Goal: Task Accomplishment & Management: Complete application form

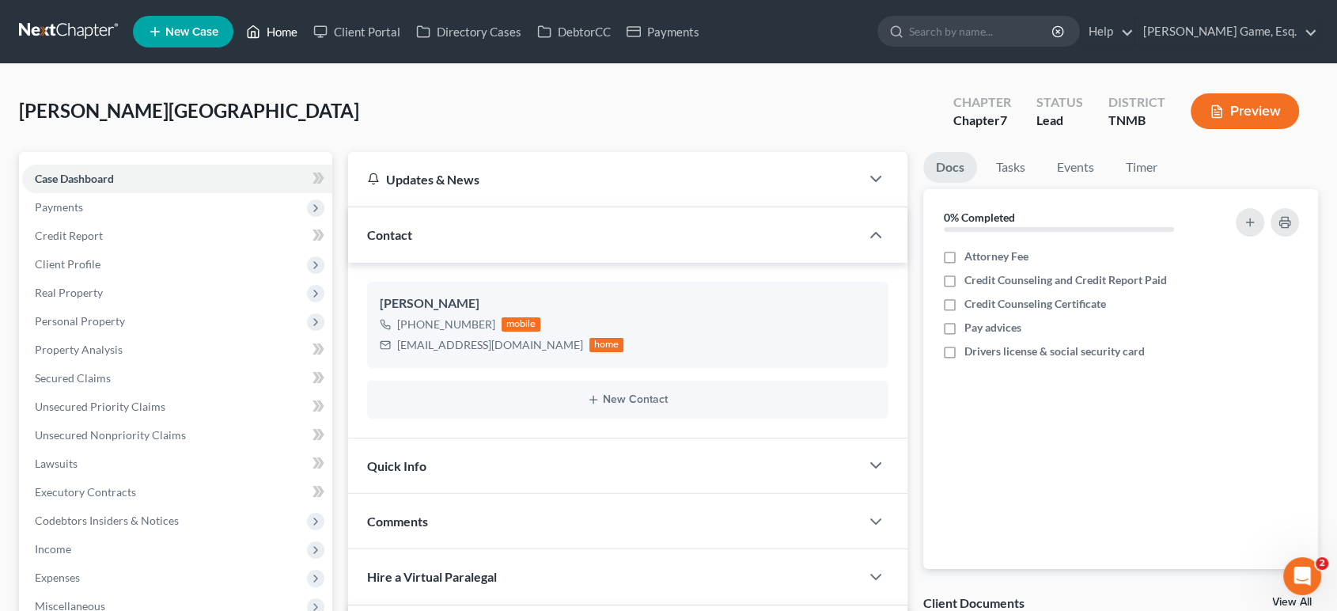
click at [305, 31] on link "Home" at bounding box center [271, 31] width 67 height 28
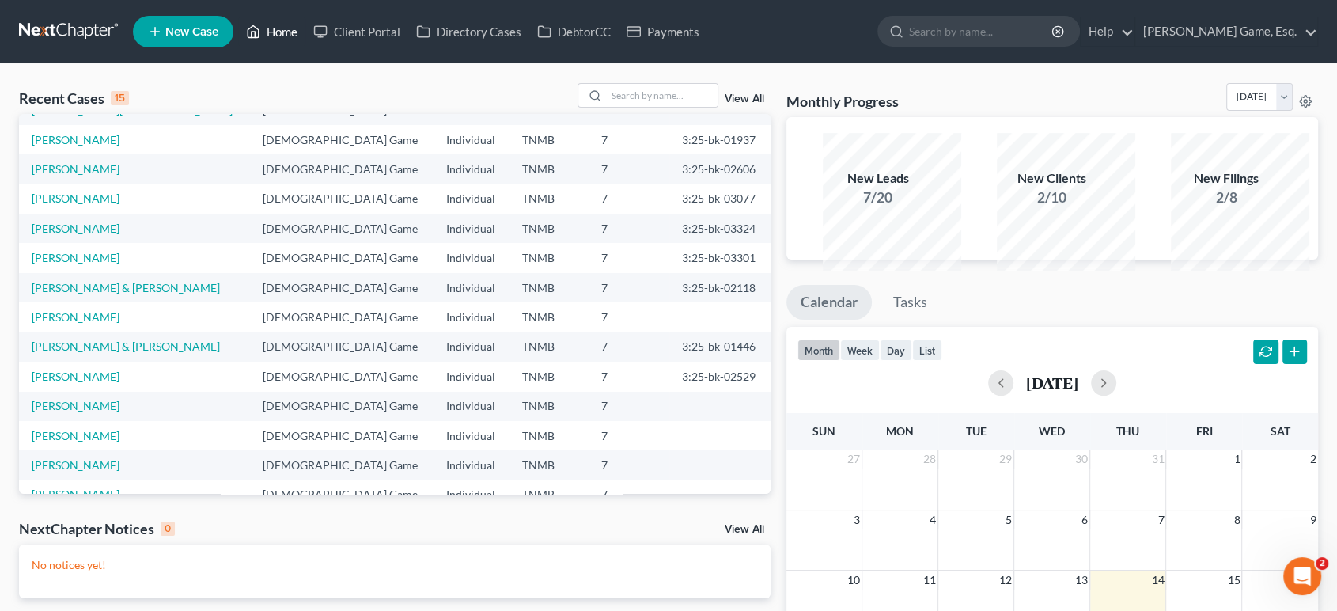
scroll to position [88, 0]
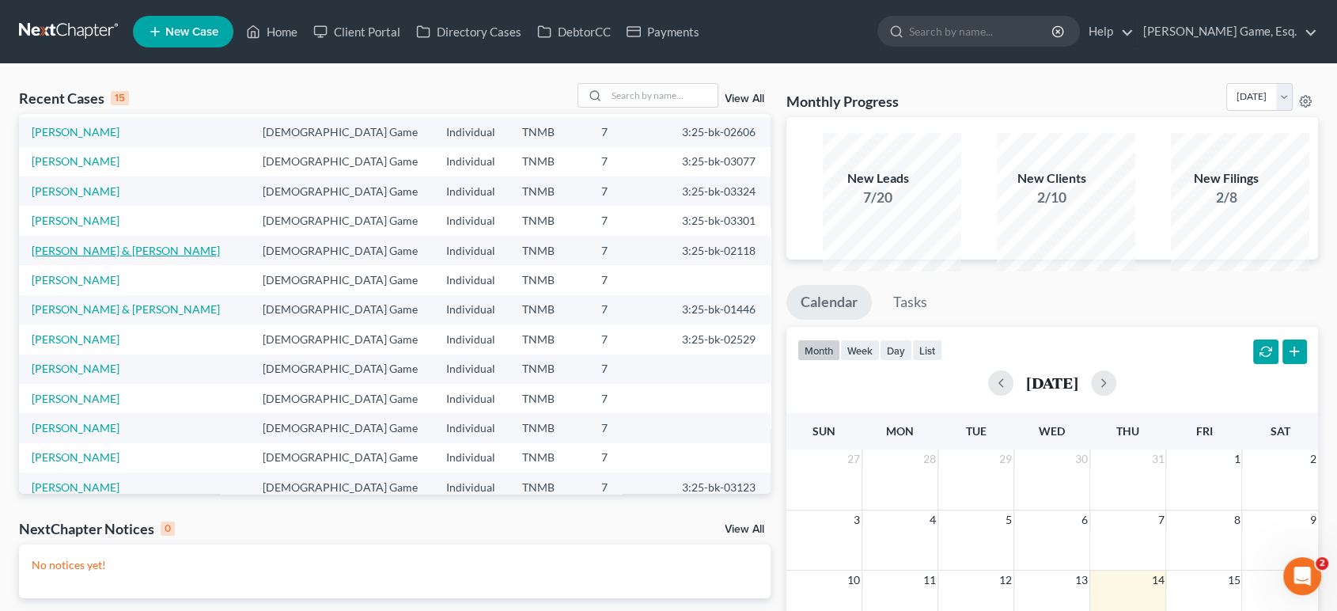
click at [153, 257] on link "Johnson, Heather & Jerry" at bounding box center [126, 250] width 188 height 13
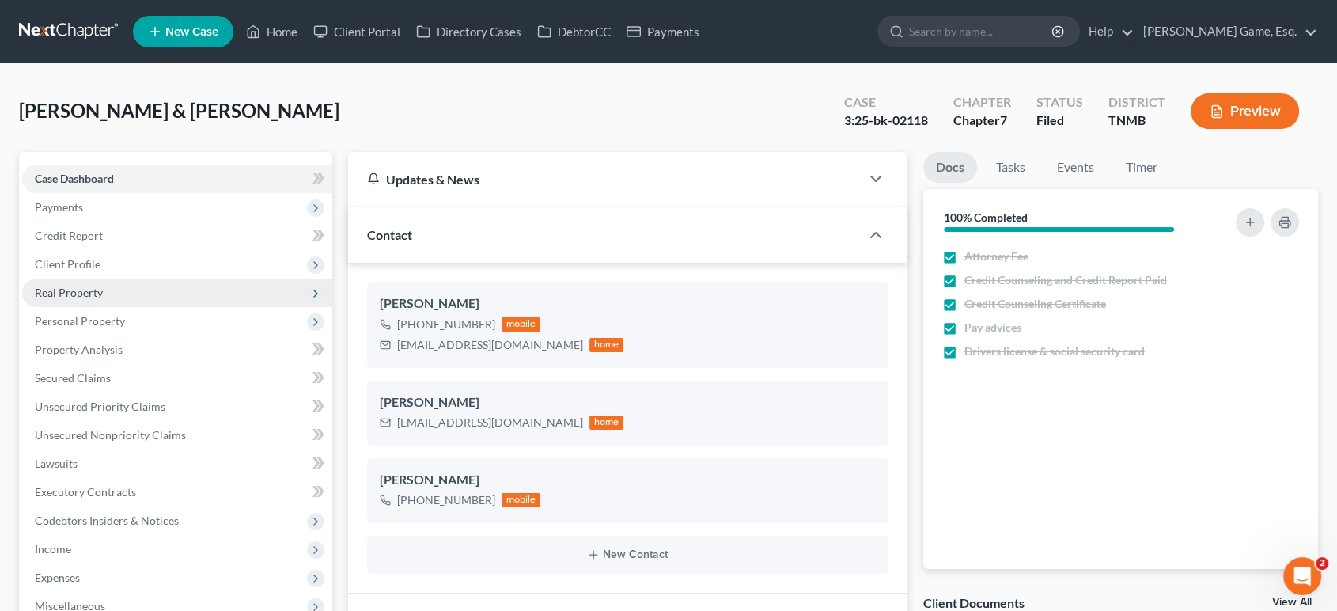
scroll to position [625, 0]
click at [161, 307] on span "Real Property" at bounding box center [177, 293] width 310 height 28
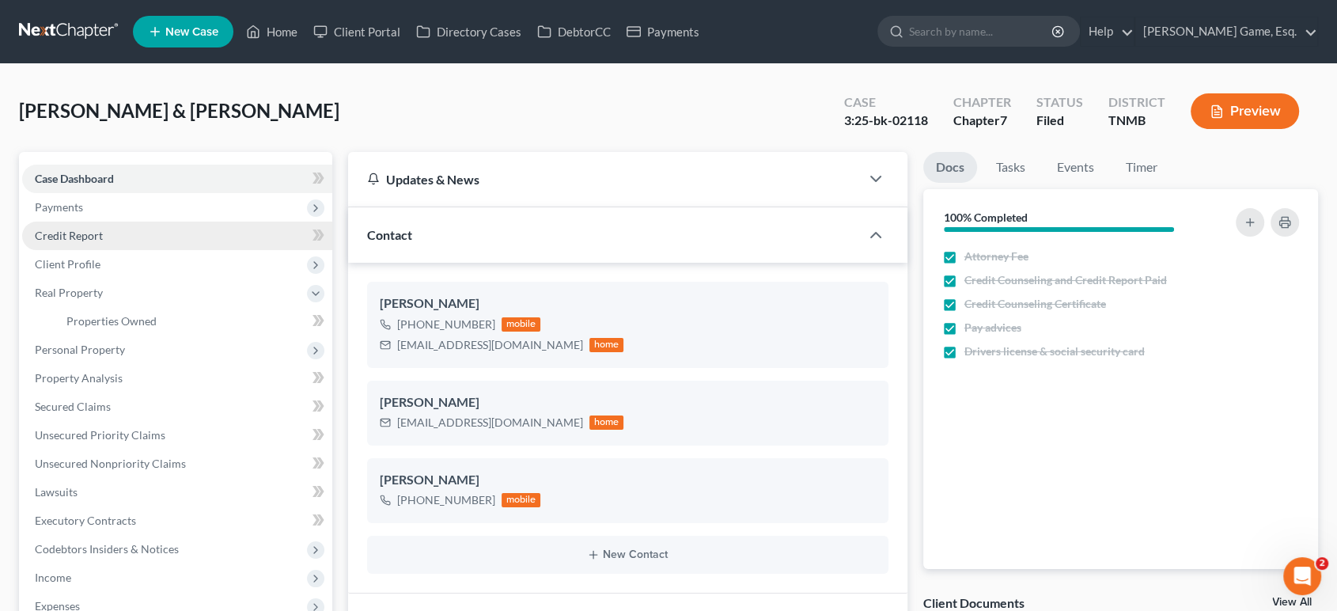
click at [152, 250] on link "Credit Report" at bounding box center [177, 236] width 310 height 28
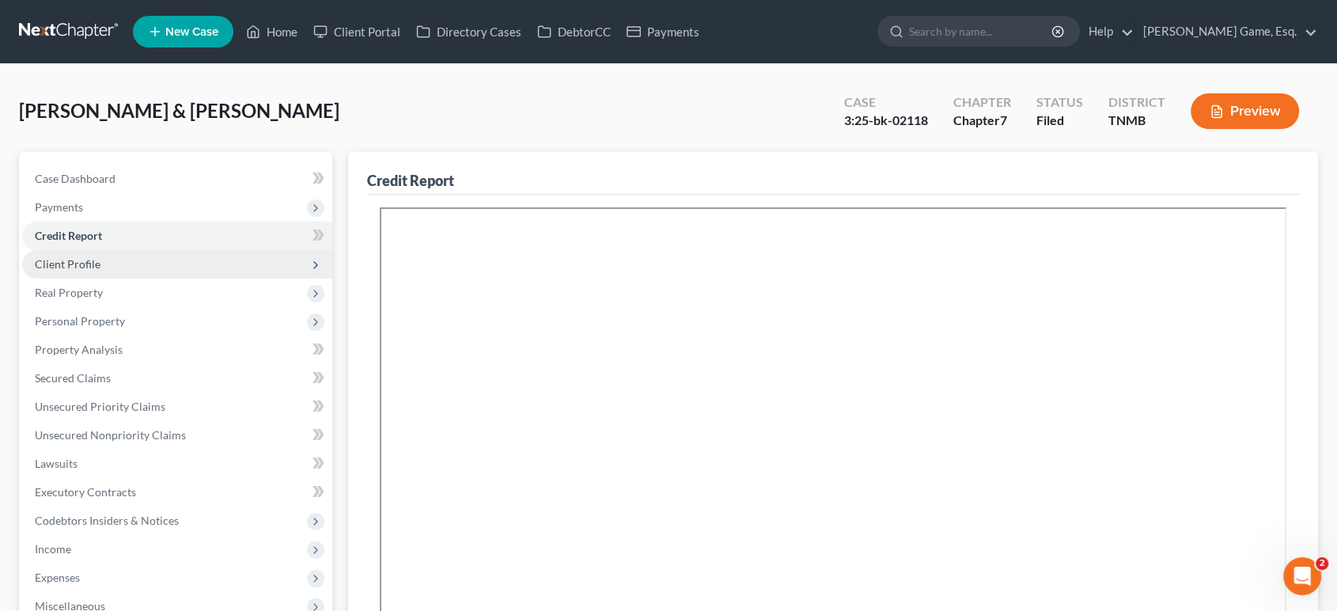
click at [168, 279] on span "Client Profile" at bounding box center [177, 264] width 310 height 28
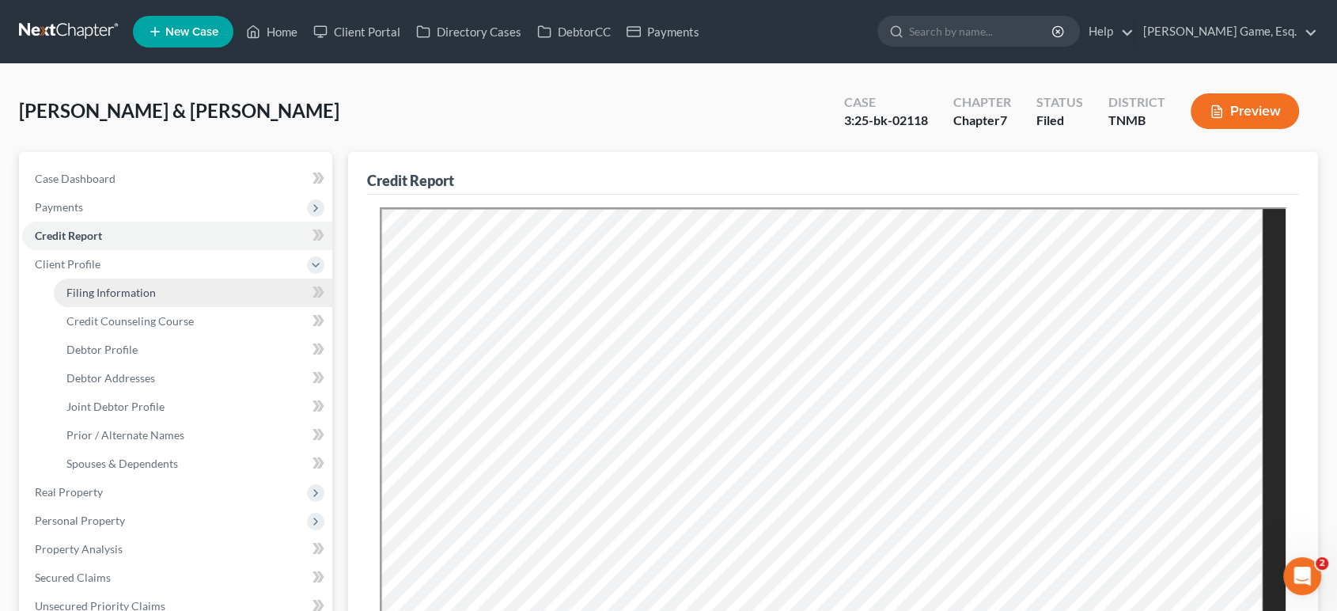
click at [211, 307] on link "Filing Information" at bounding box center [193, 293] width 279 height 28
select select "1"
select select "0"
select select "75"
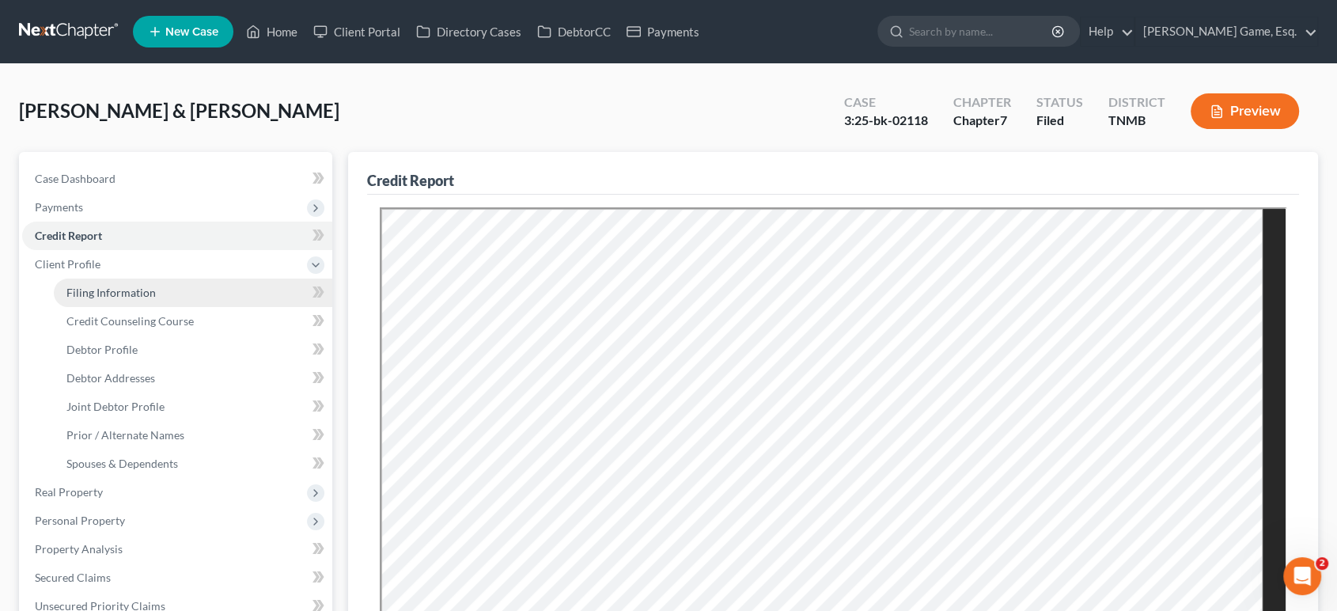
select select "0"
select select "44"
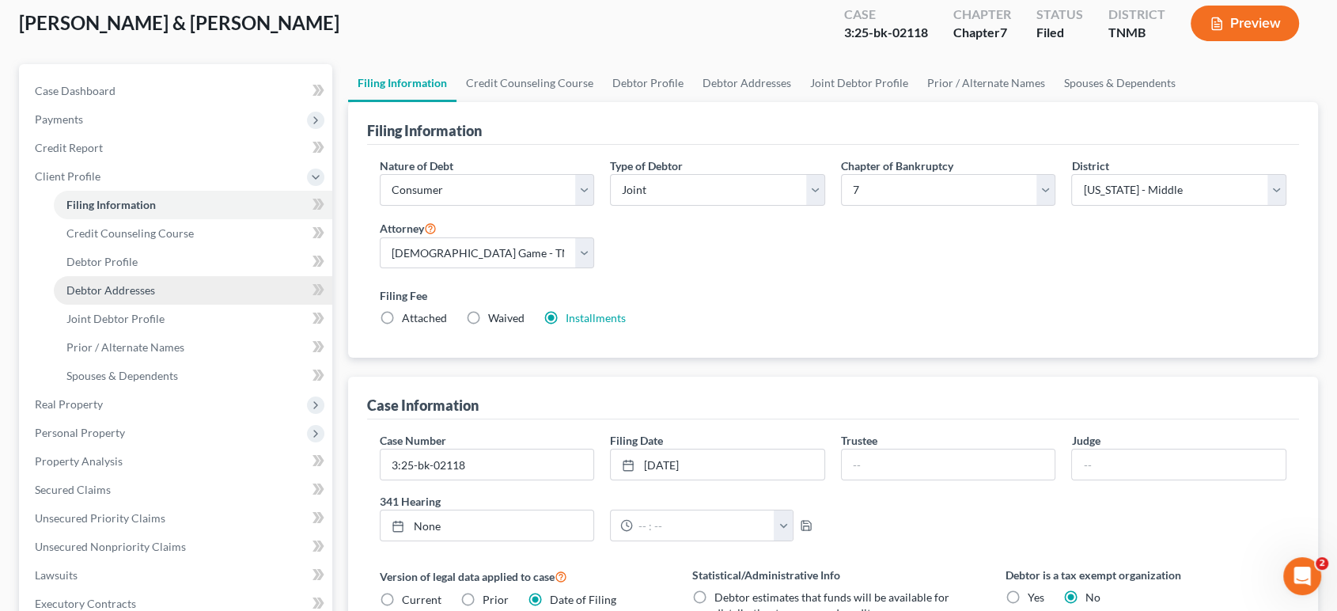
click at [210, 305] on link "Debtor Addresses" at bounding box center [193, 290] width 279 height 28
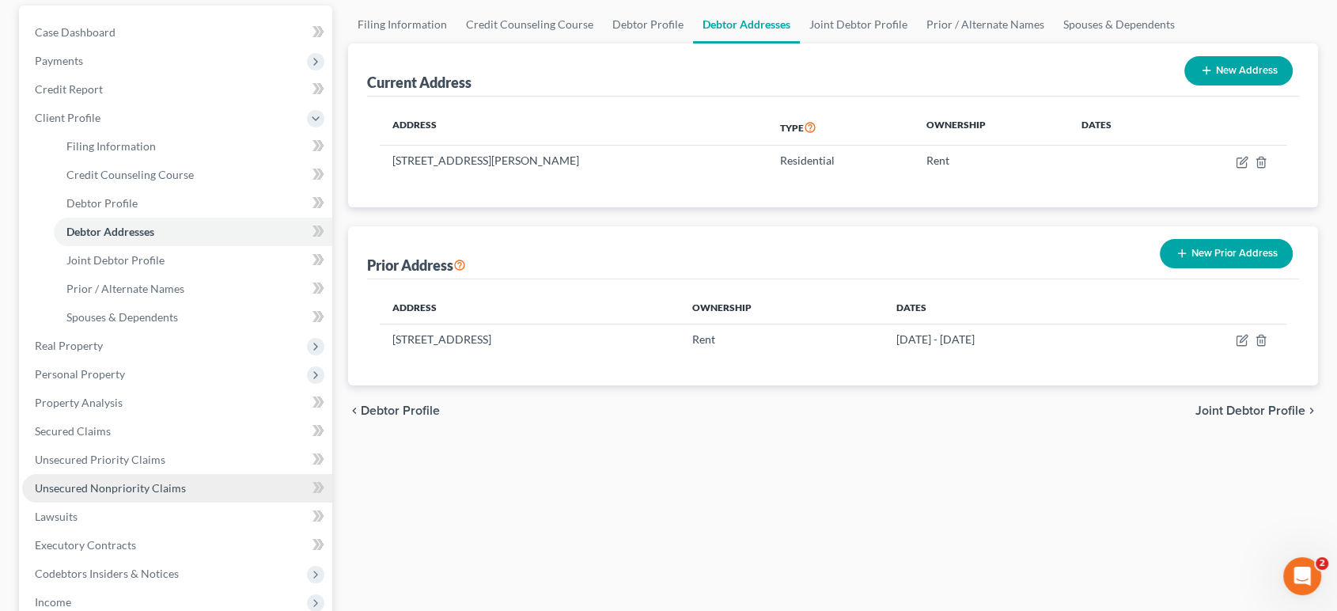
scroll to position [351, 0]
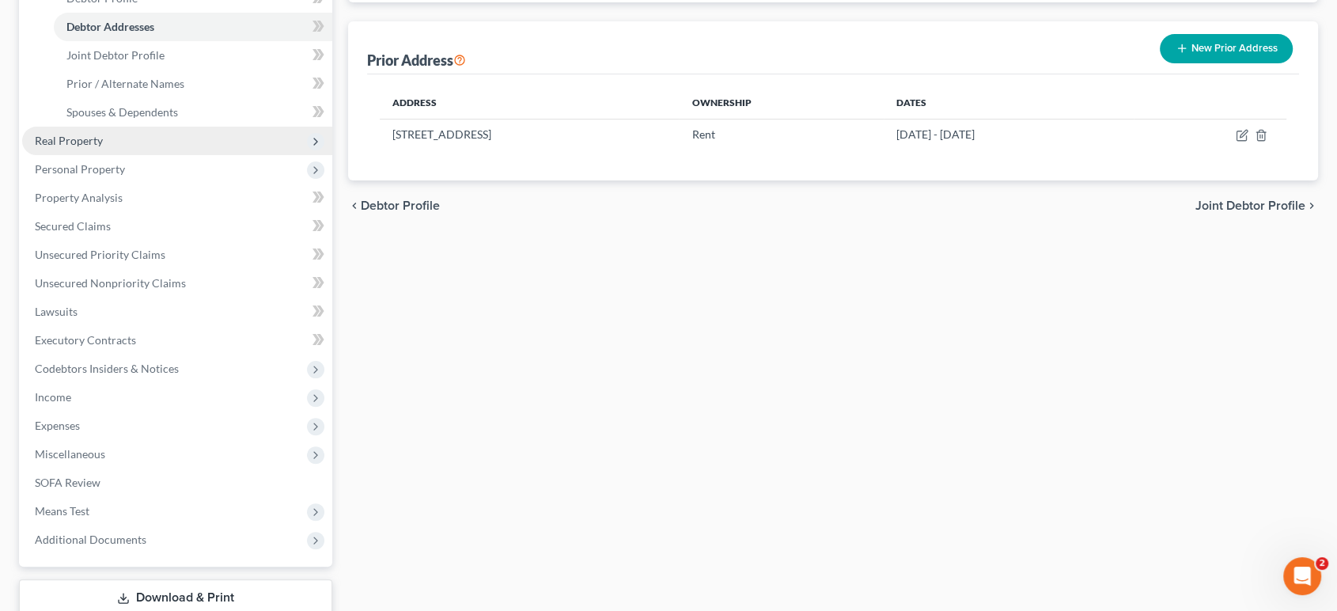
click at [146, 155] on span "Real Property" at bounding box center [177, 141] width 310 height 28
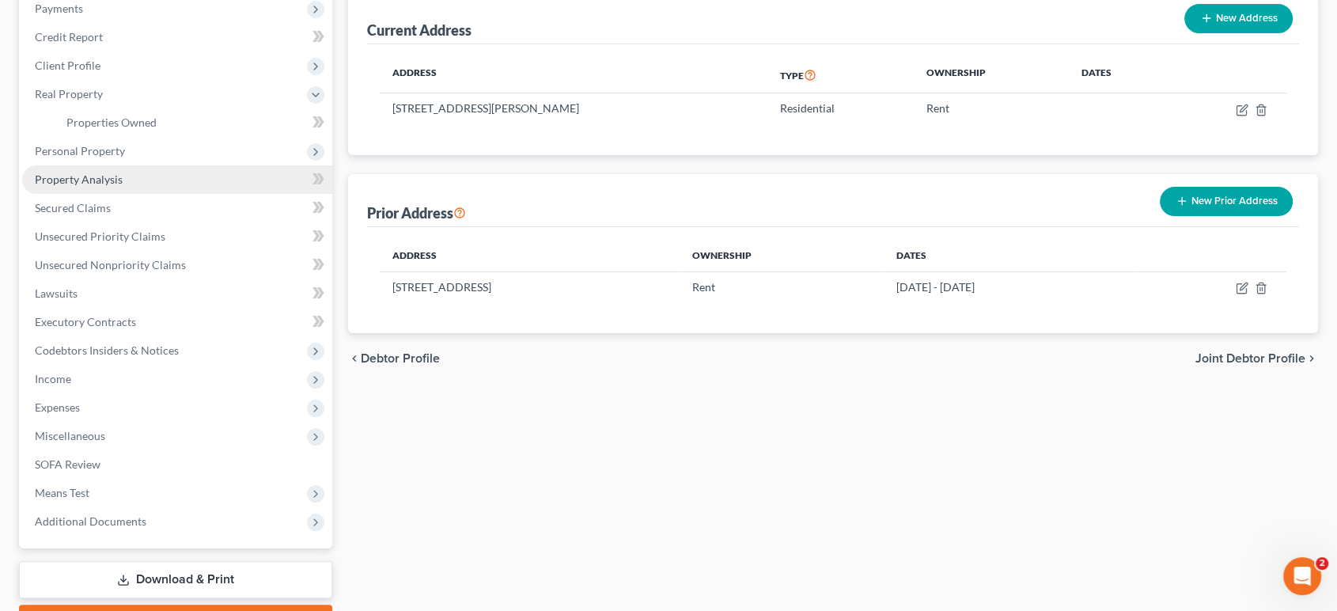
scroll to position [88, 0]
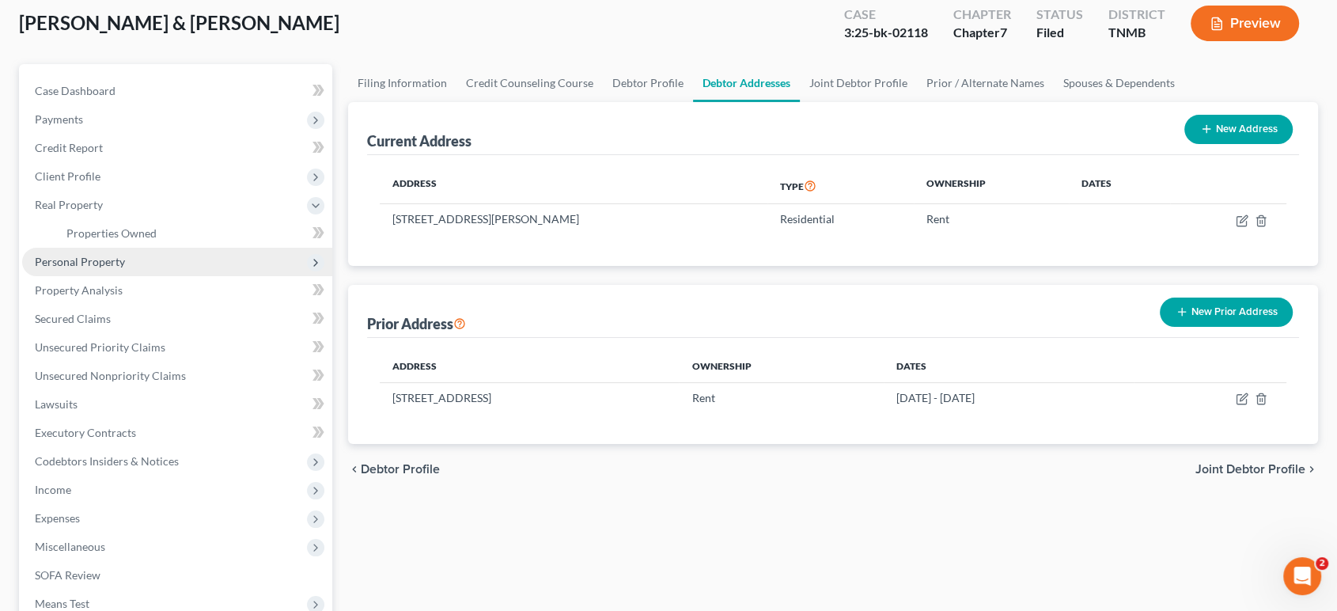
click at [157, 276] on span "Personal Property" at bounding box center [177, 262] width 310 height 28
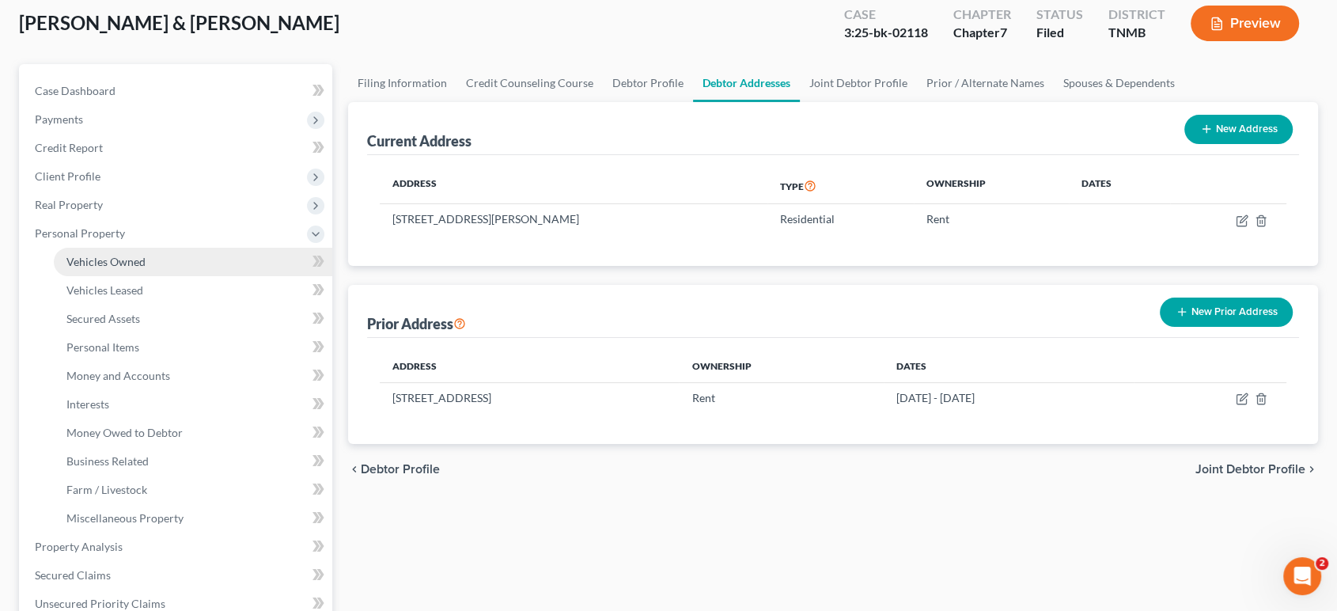
click at [146, 268] on span "Vehicles Owned" at bounding box center [105, 261] width 79 height 13
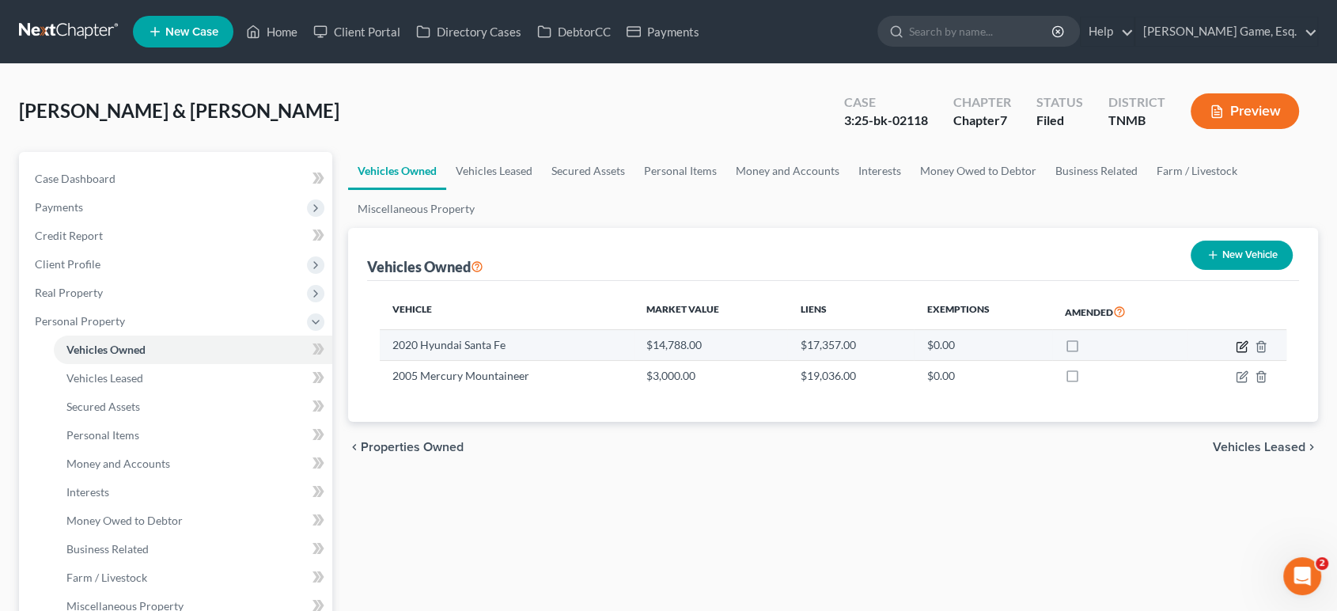
click at [1236, 353] on icon "button" at bounding box center [1242, 346] width 13 height 13
select select "0"
select select "6"
select select "2"
select select "0"
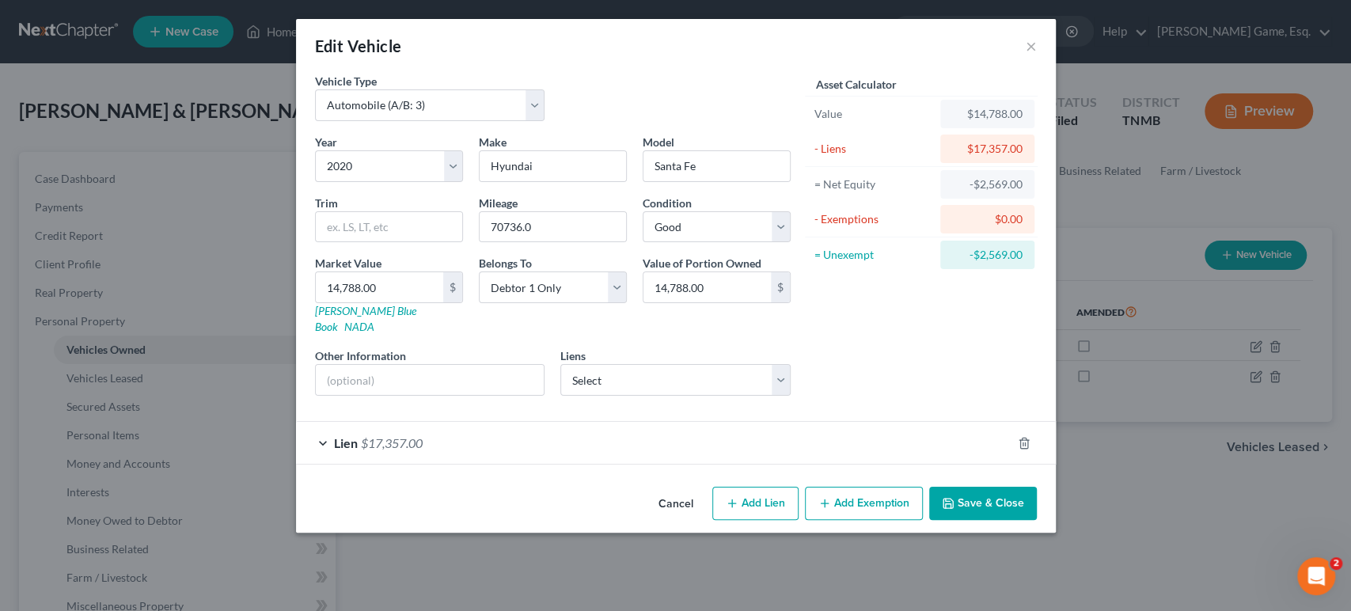
scroll to position [53, 0]
click at [857, 444] on form "Vehicle Type Select Automobile (A/B: 3) Truck (A/B: 3) Trailer (A/B: 4) Watercr…" at bounding box center [676, 269] width 722 height 392
click at [863, 459] on div "Lien $17,357.00" at bounding box center [653, 443] width 715 height 42
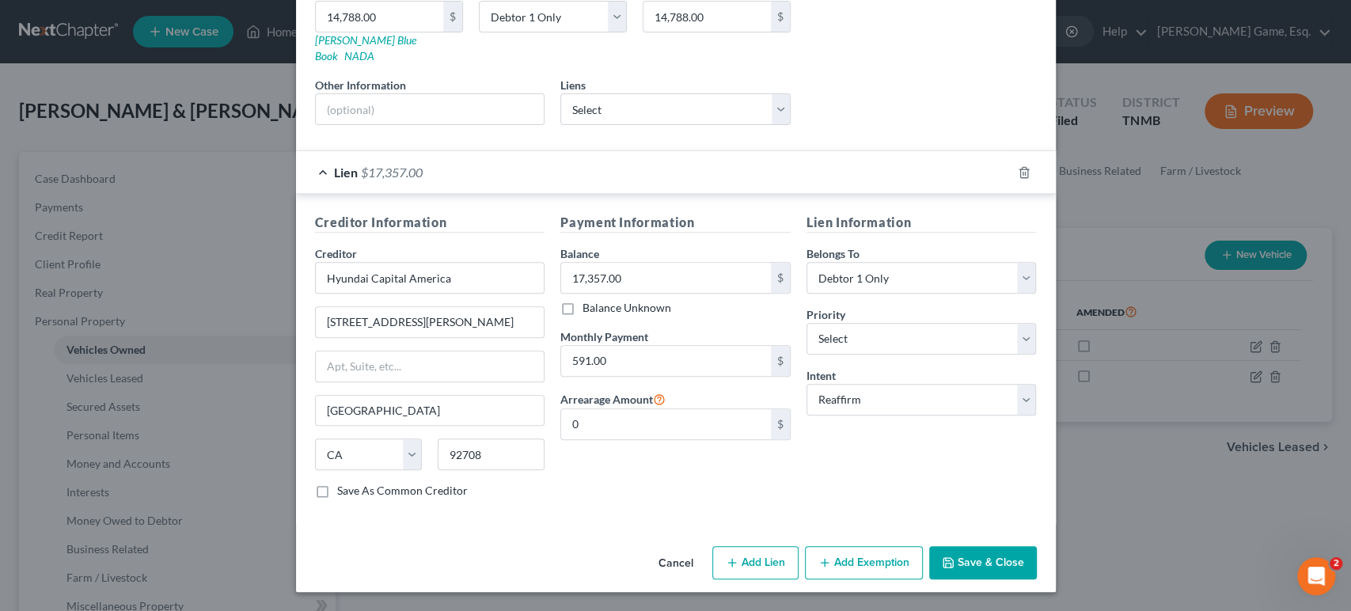
scroll to position [0, 0]
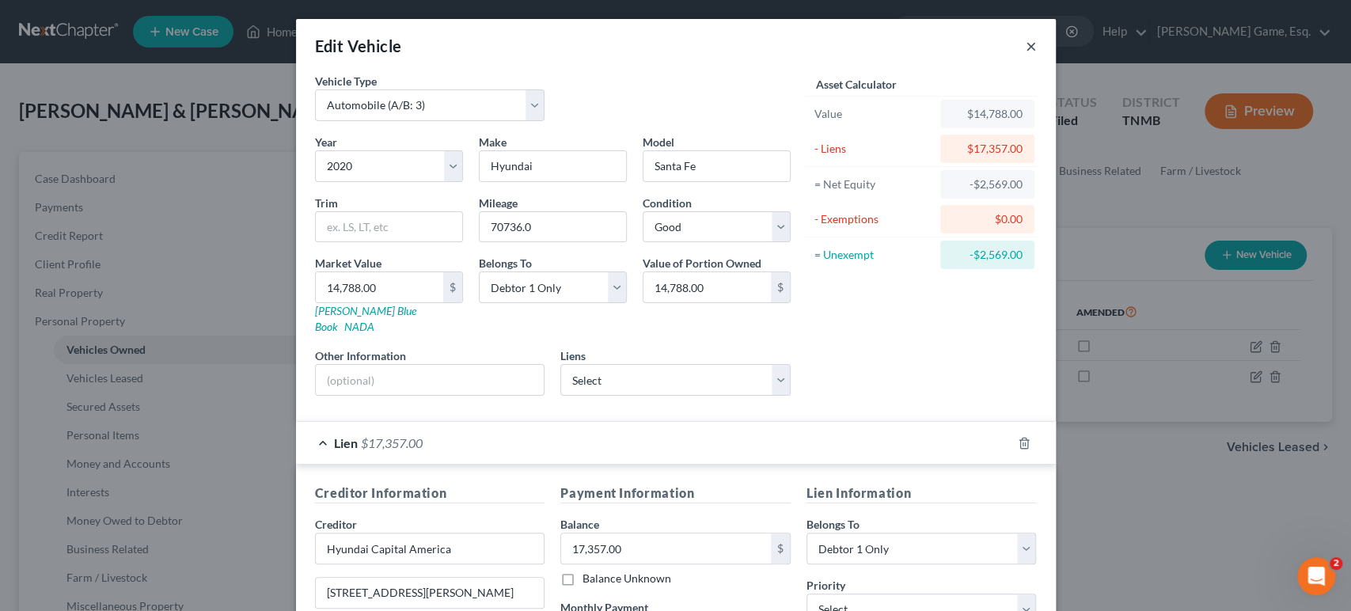
click at [1037, 55] on button "×" at bounding box center [1031, 45] width 11 height 19
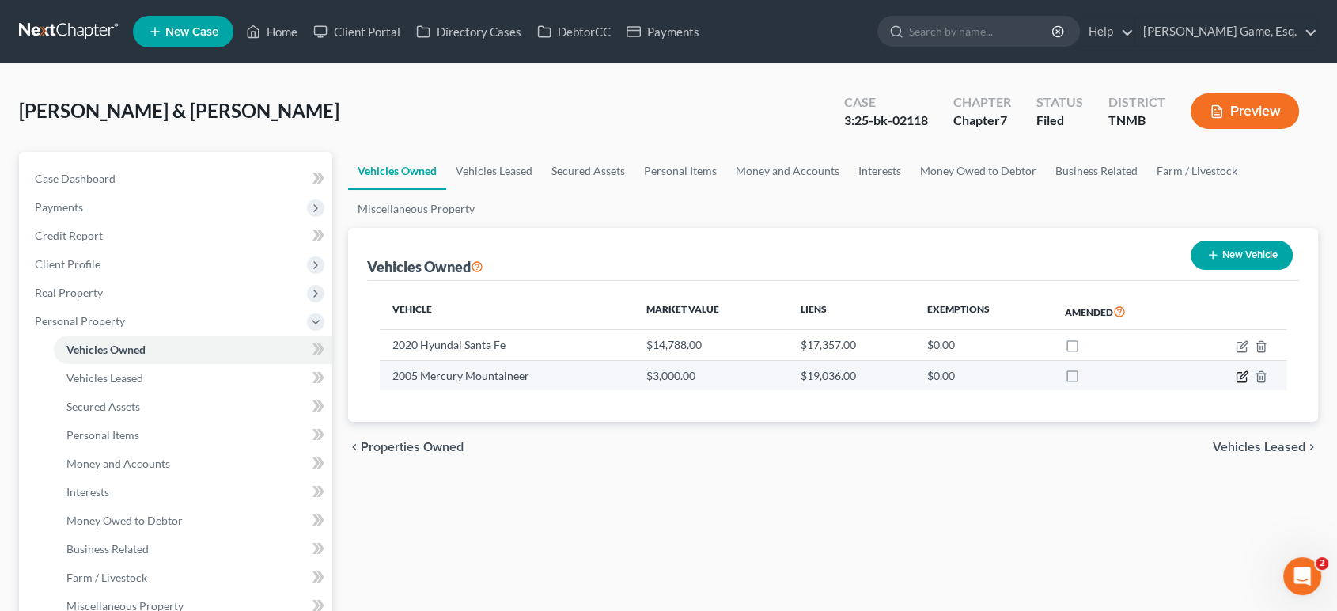
click at [1236, 383] on icon "button" at bounding box center [1242, 376] width 13 height 13
select select "0"
select select "21"
select select "3"
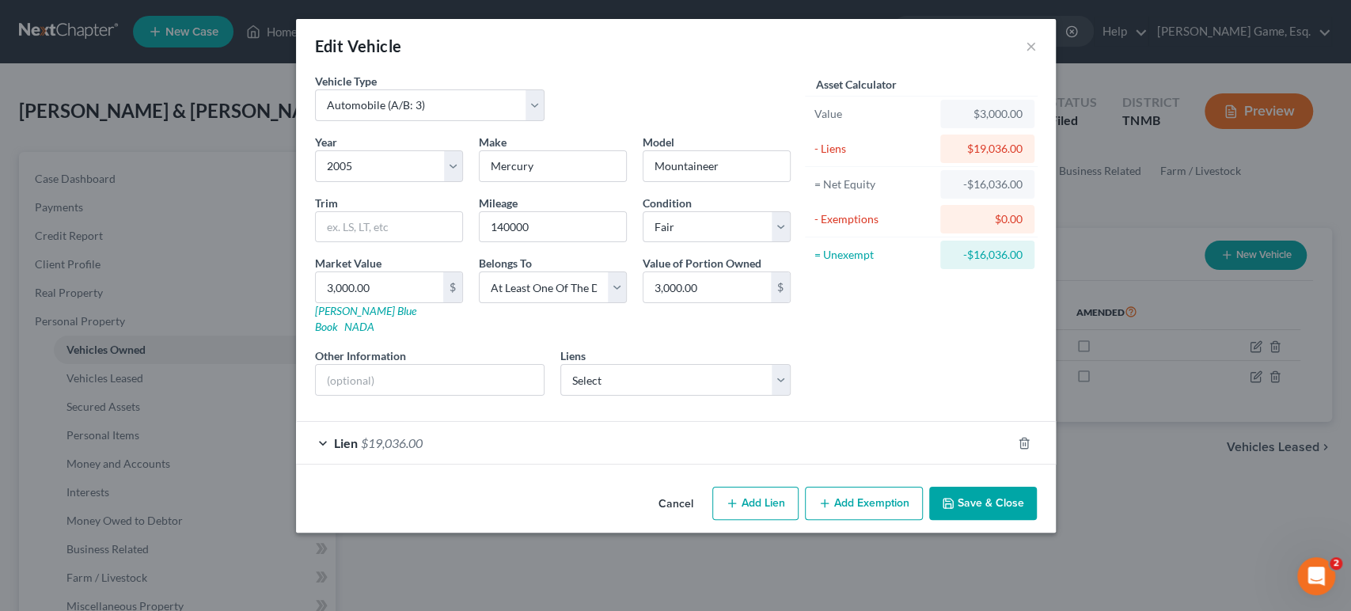
scroll to position [53, 0]
click at [903, 464] on div "Lien $19,036.00" at bounding box center [653, 443] width 715 height 42
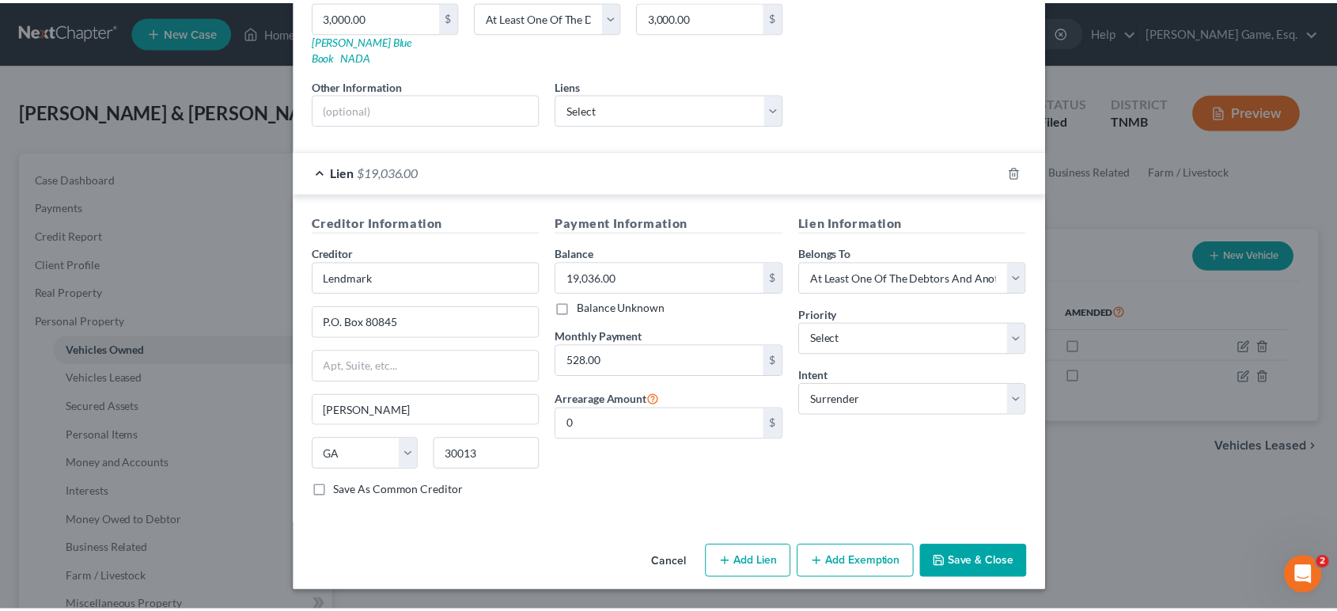
scroll to position [0, 0]
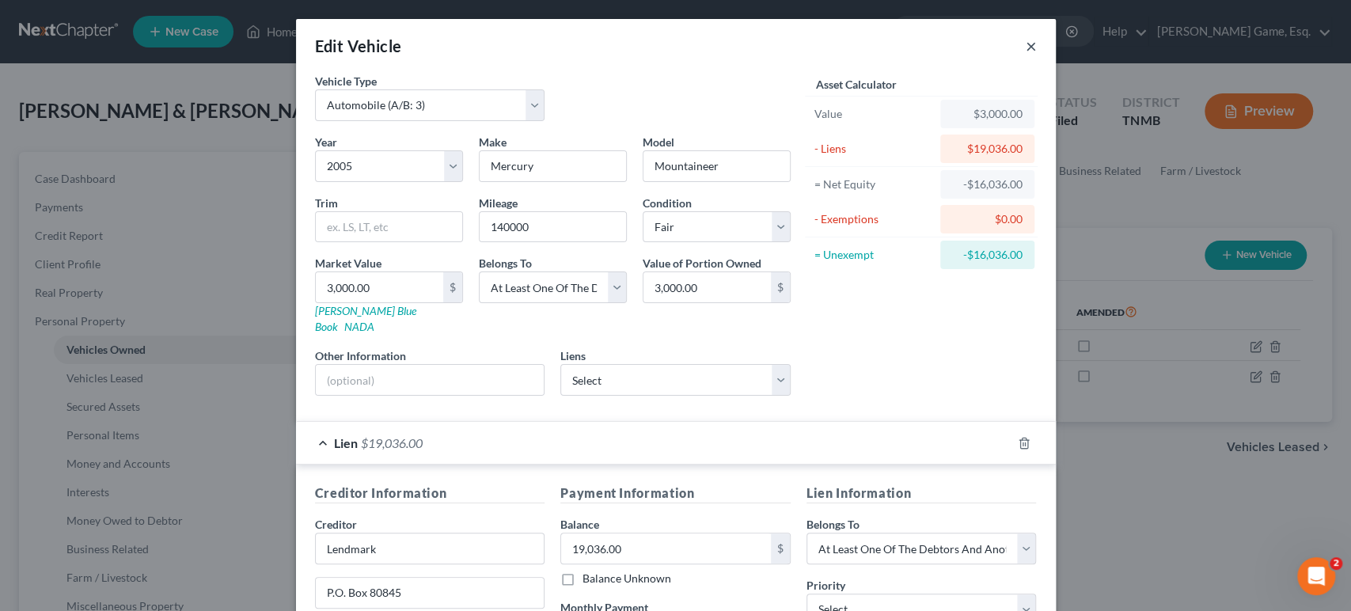
click at [1037, 52] on button "×" at bounding box center [1031, 45] width 11 height 19
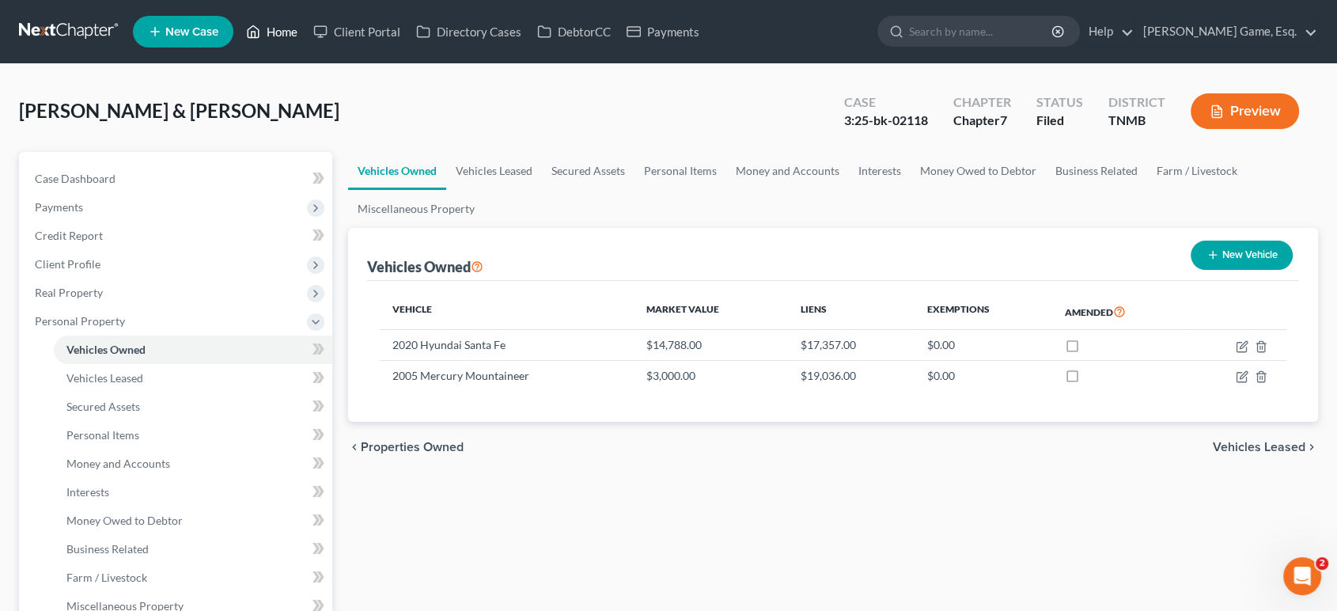
click at [305, 41] on link "Home" at bounding box center [271, 31] width 67 height 28
